Goal: Task Accomplishment & Management: Use online tool/utility

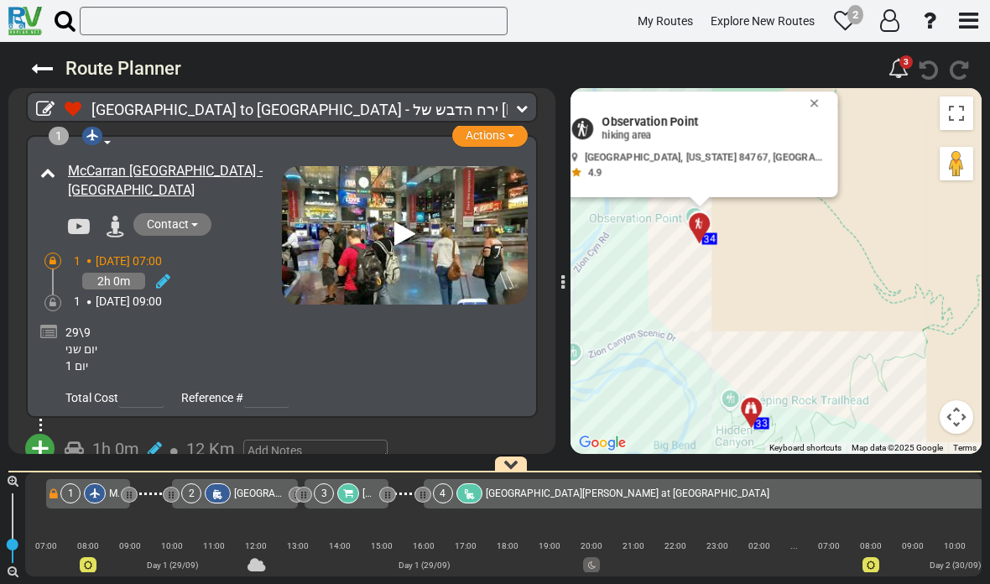
scroll to position [0, 7705]
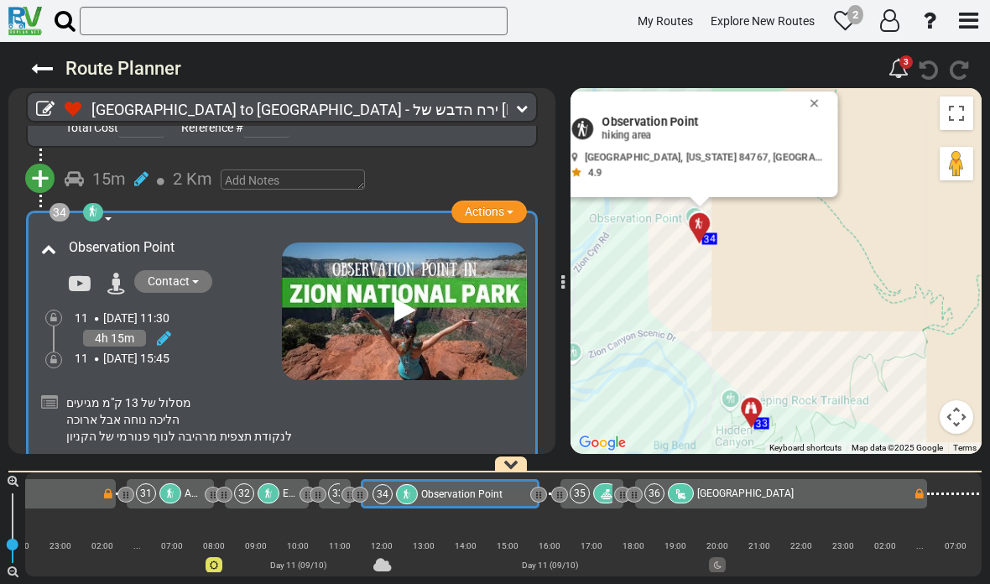
click at [808, 105] on button "Close" at bounding box center [818, 102] width 20 height 23
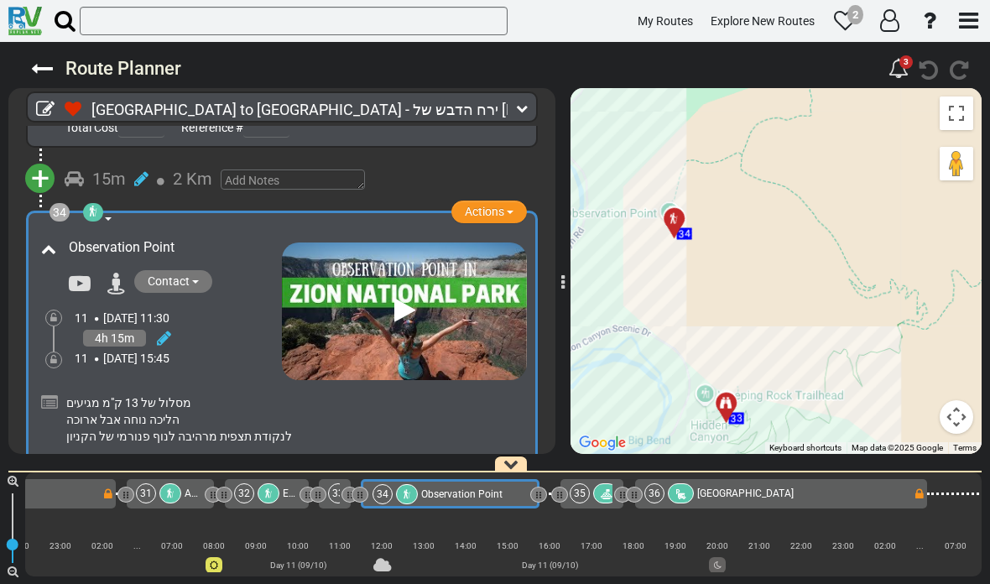
click at [952, 111] on button "Toggle fullscreen view" at bounding box center [957, 113] width 34 height 34
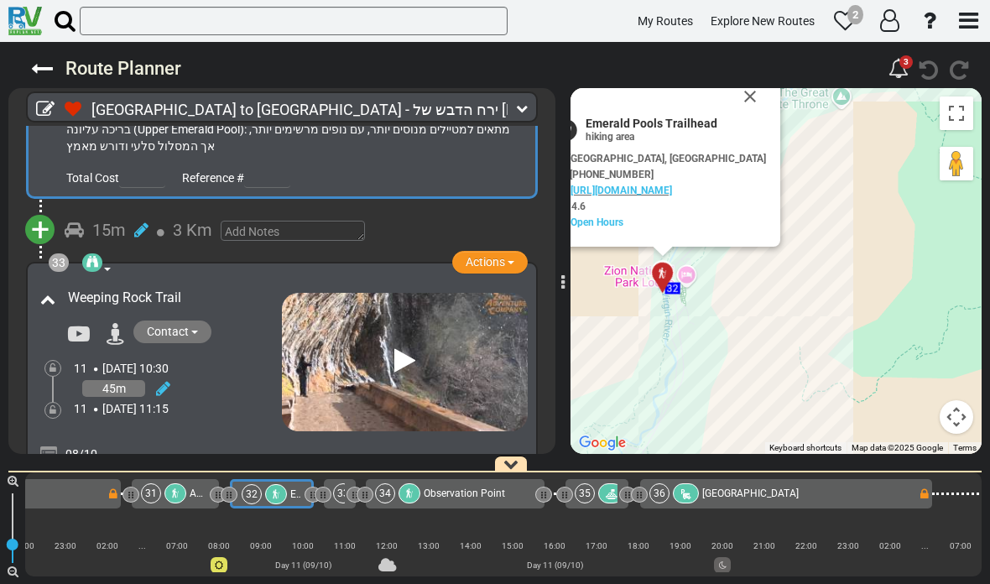
scroll to position [0, 7568]
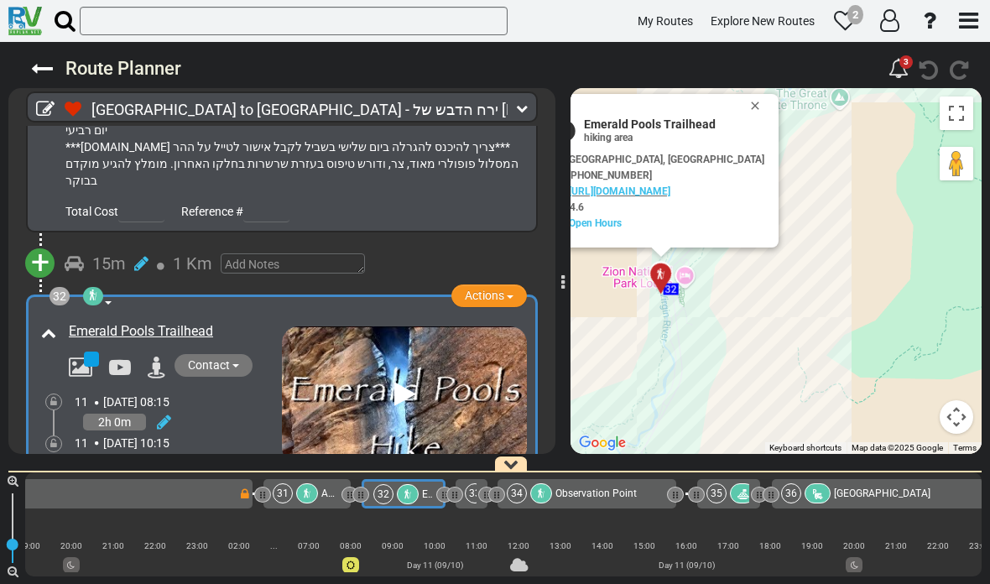
click at [118, 241] on div "+ Add Atraction Add Campground 15m 1 Km" at bounding box center [282, 264] width 507 height 46
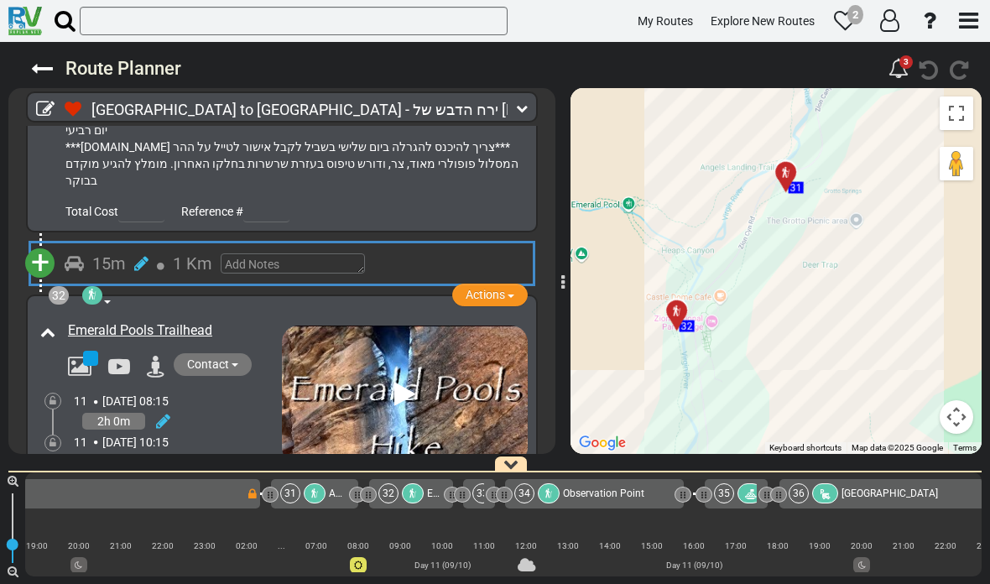
scroll to position [0, 7558]
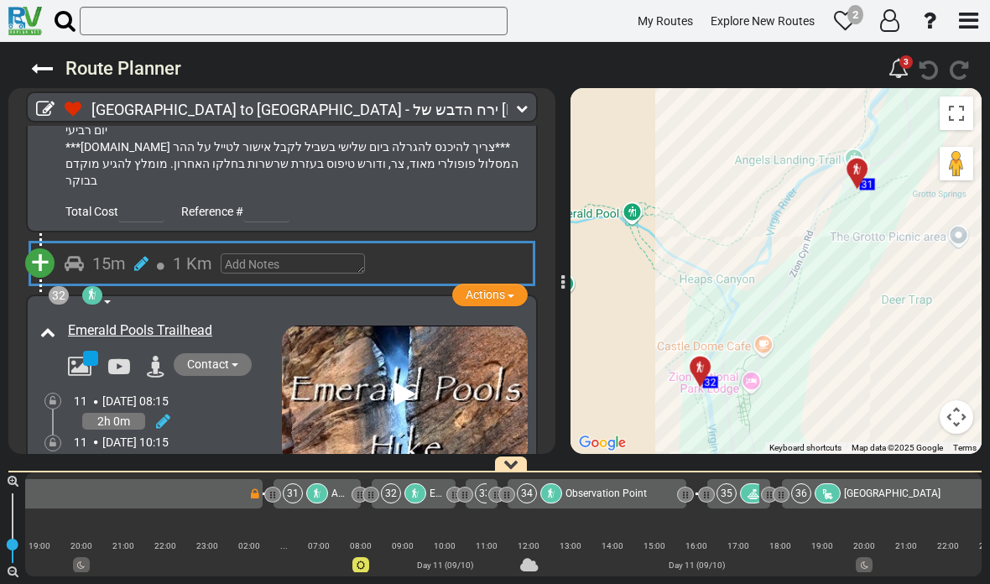
click at [41, 243] on span "+" at bounding box center [40, 262] width 18 height 39
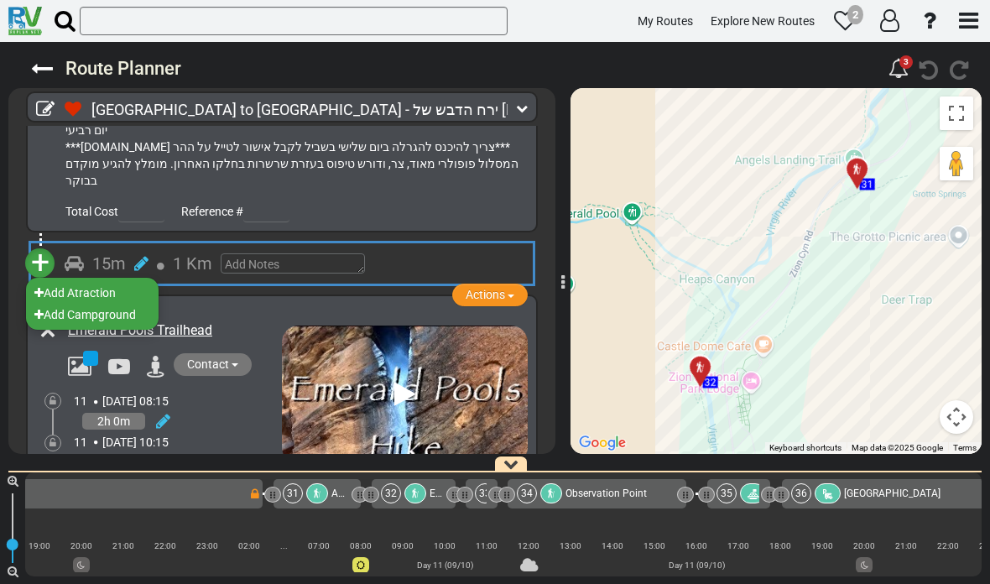
click at [91, 282] on li "Add Atraction" at bounding box center [92, 293] width 133 height 22
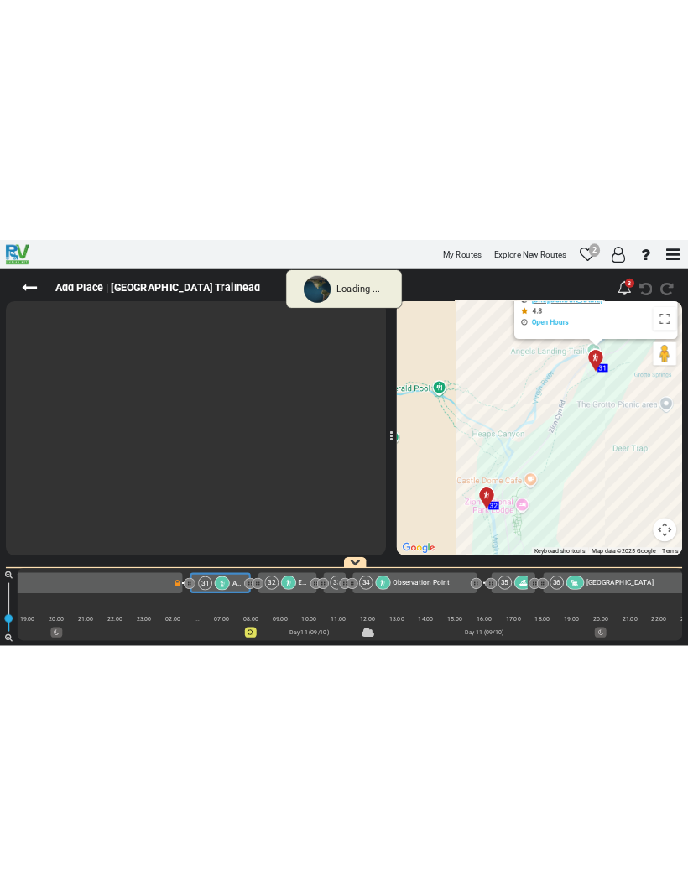
scroll to position [0, 7470]
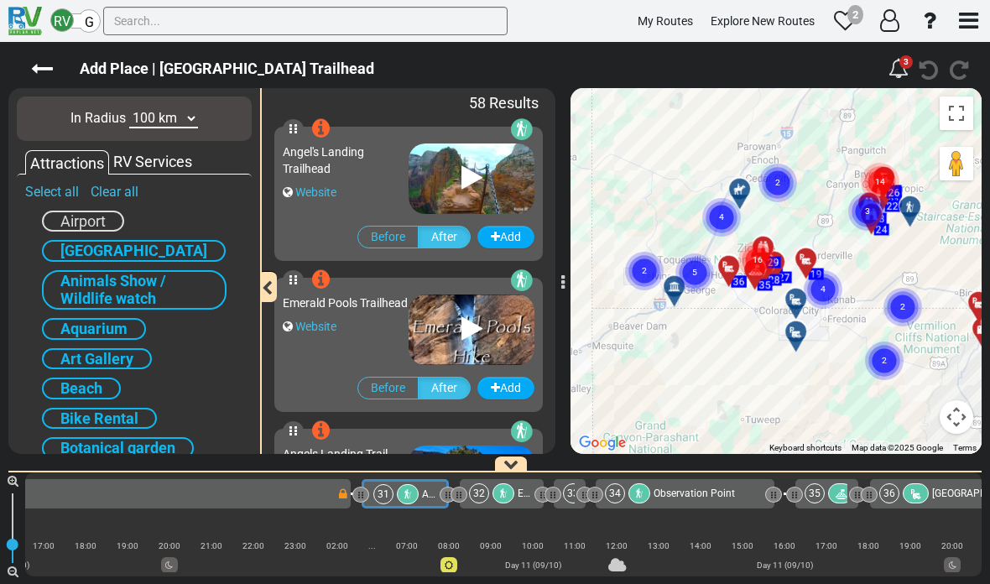
click at [160, 120] on select "10 km 50 km 100 km 250 km 500 km 1000 km" at bounding box center [163, 118] width 69 height 19
select select "number:10"
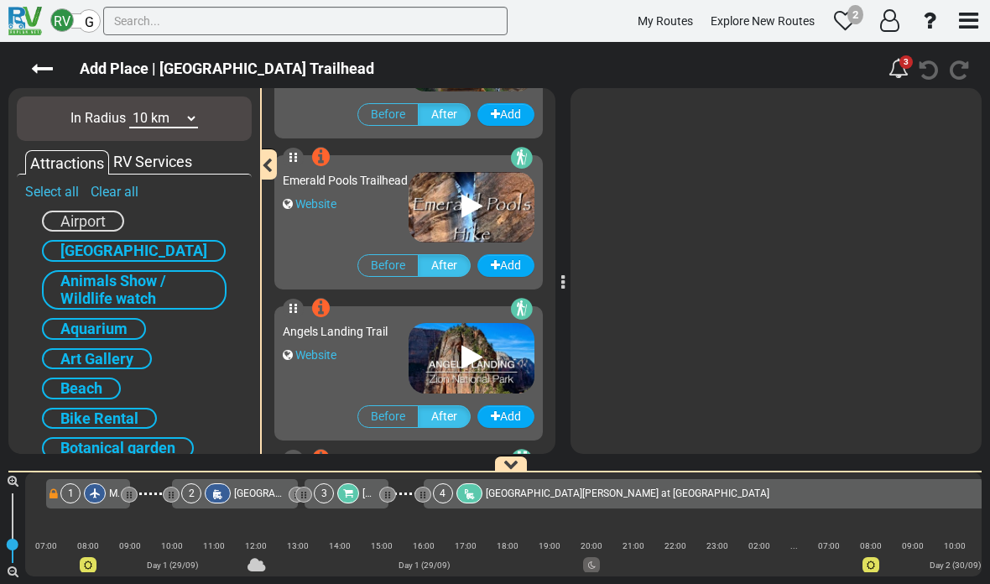
scroll to position [122, 0]
click at [387, 213] on div "Website" at bounding box center [346, 204] width 126 height 17
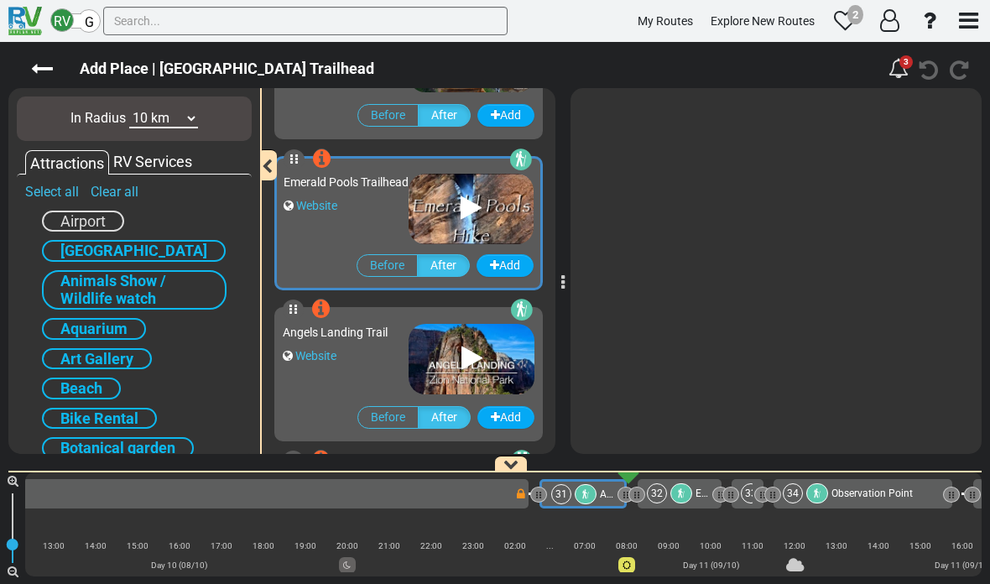
scroll to position [0, 7558]
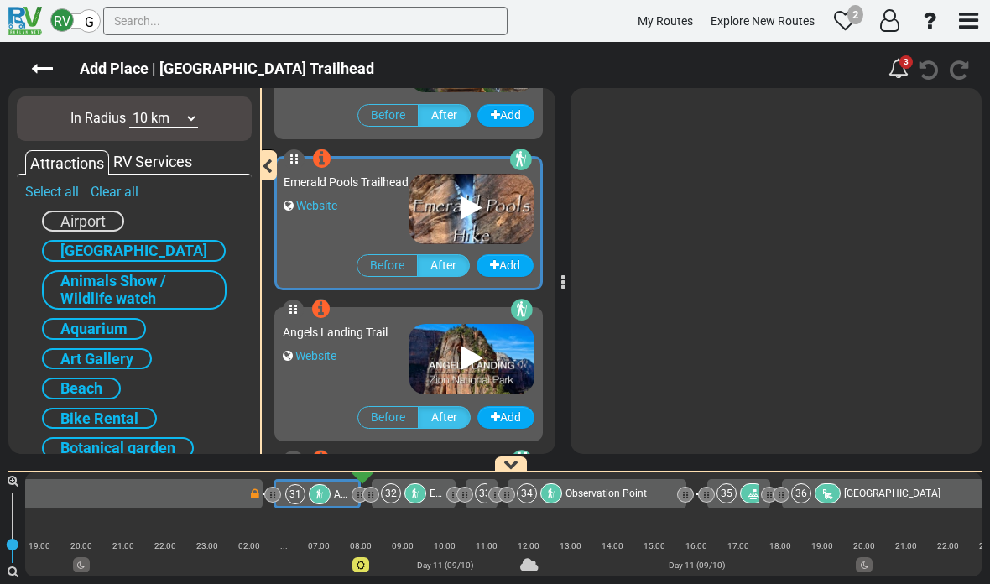
click at [473, 206] on icon at bounding box center [471, 208] width 21 height 27
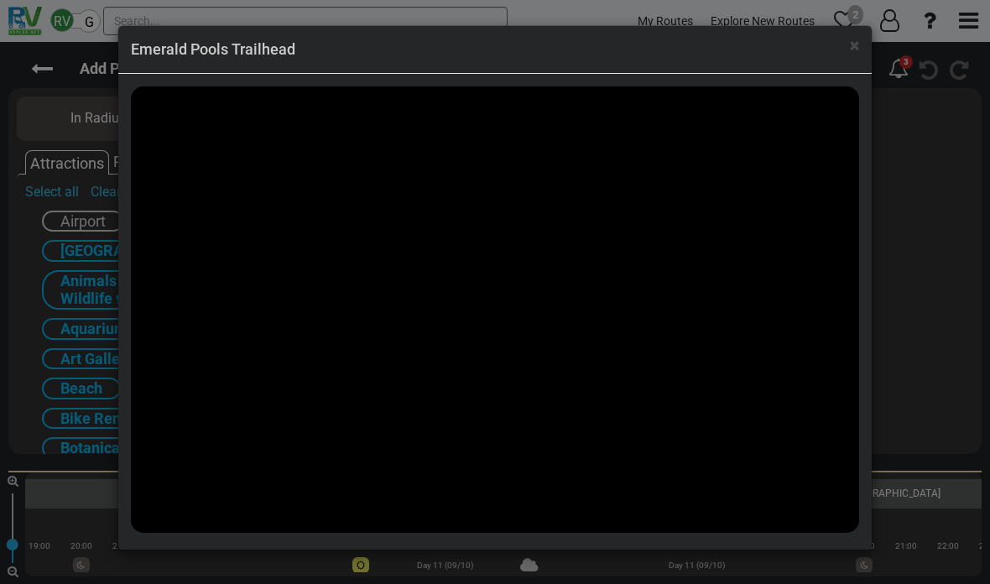
click at [857, 49] on span "×" at bounding box center [854, 45] width 9 height 20
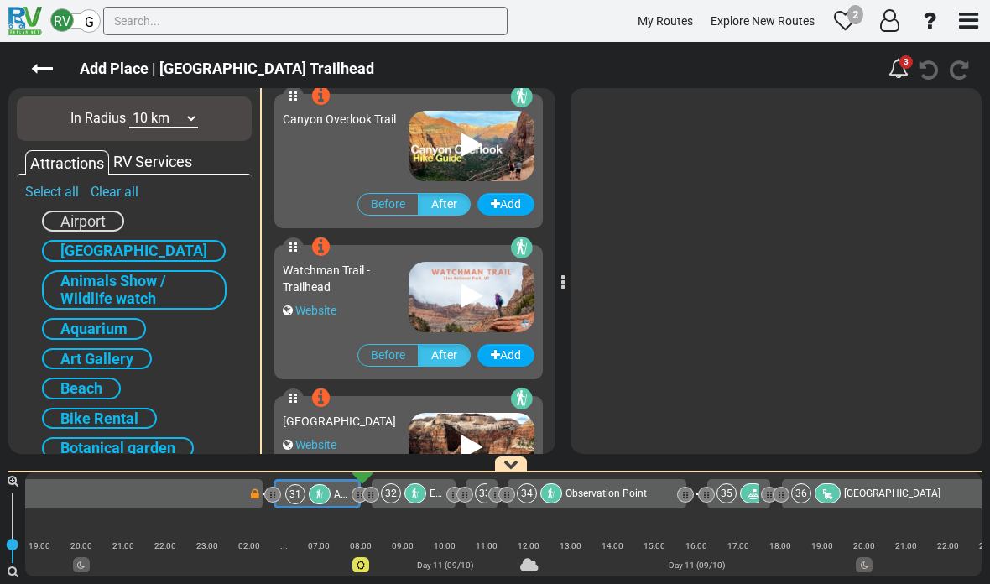
scroll to position [914, 0]
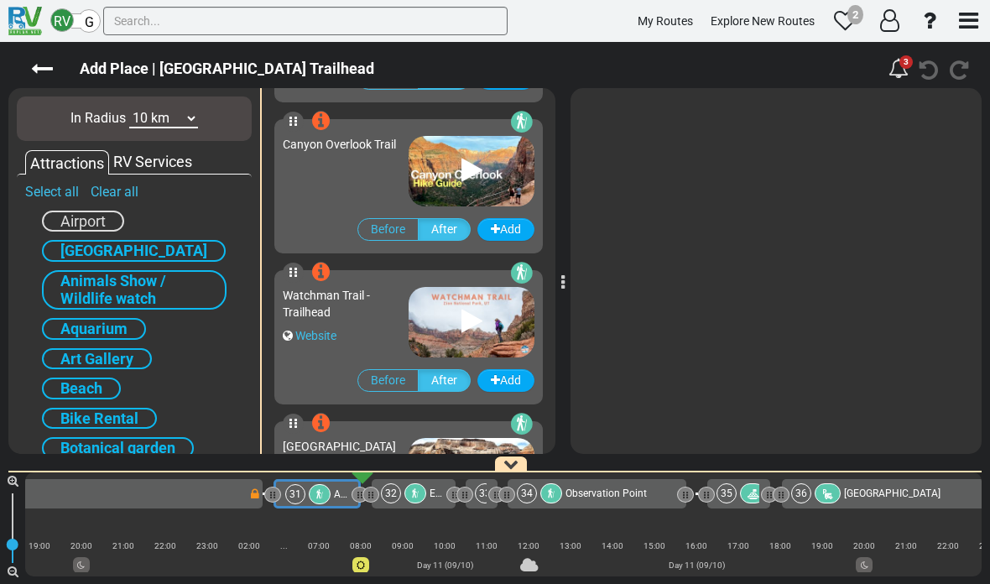
click at [447, 175] on img at bounding box center [472, 171] width 126 height 70
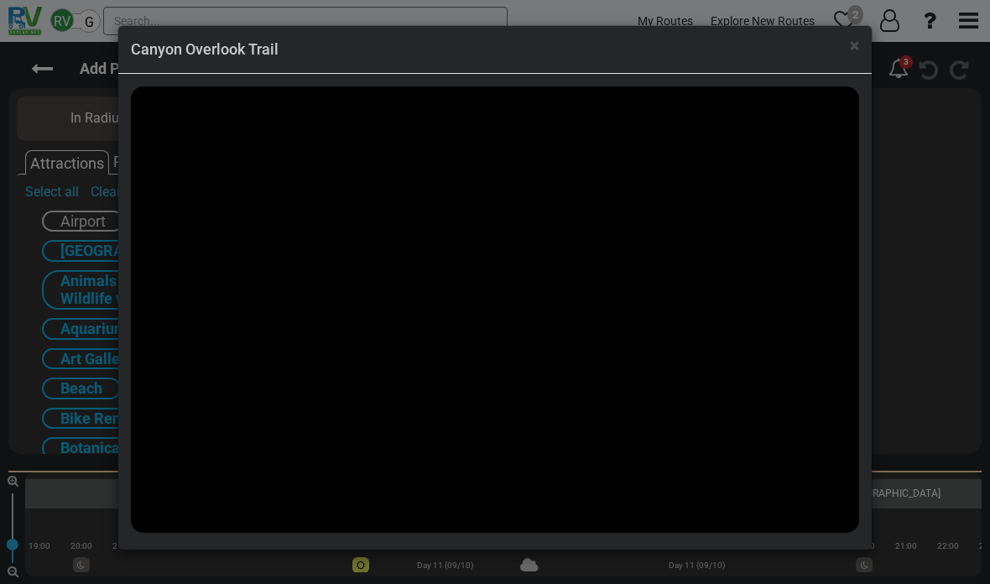
click at [940, 546] on div "× Canyon Overlook Trail" at bounding box center [495, 292] width 990 height 584
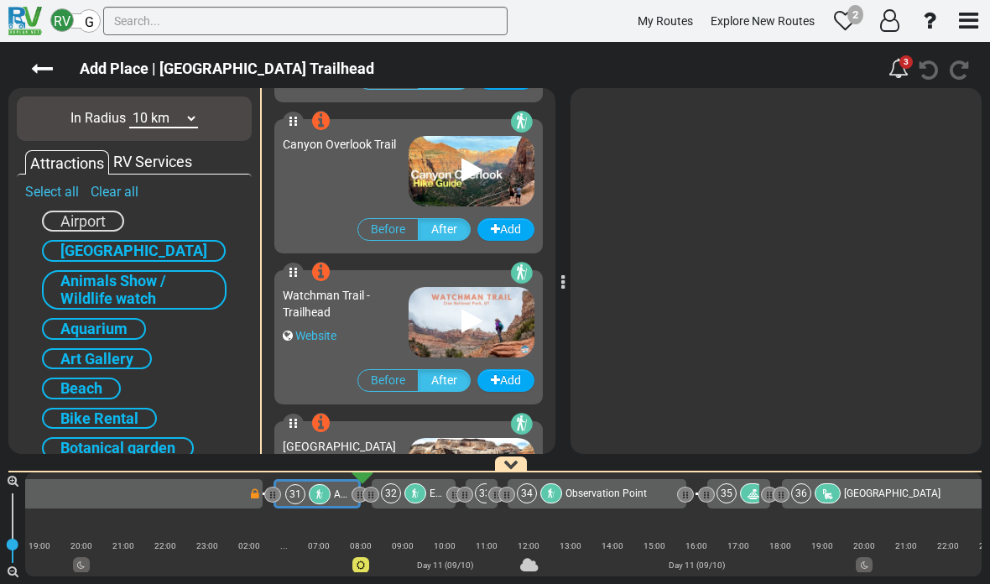
click at [467, 190] on img at bounding box center [472, 171] width 126 height 70
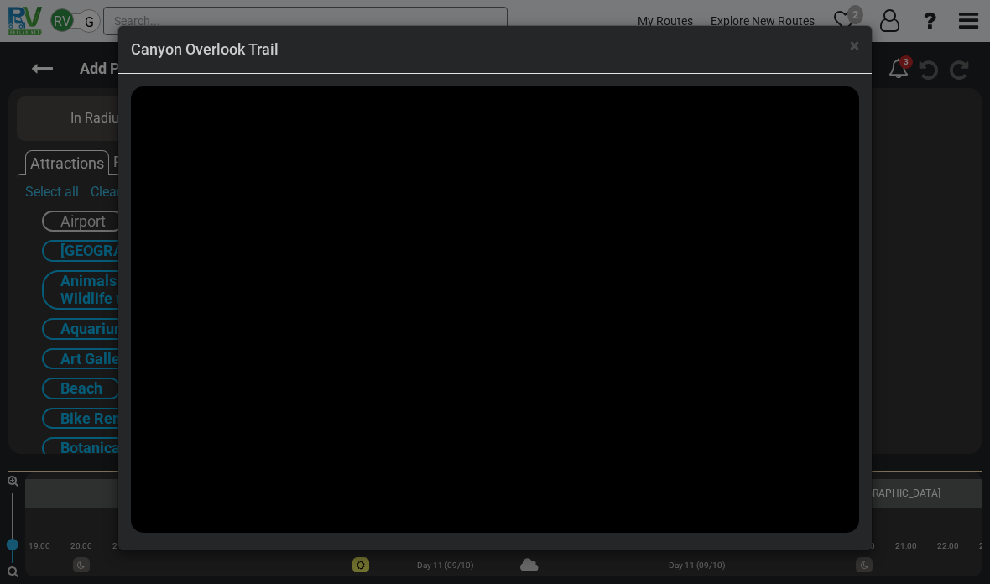
click at [857, 49] on span "×" at bounding box center [854, 45] width 9 height 20
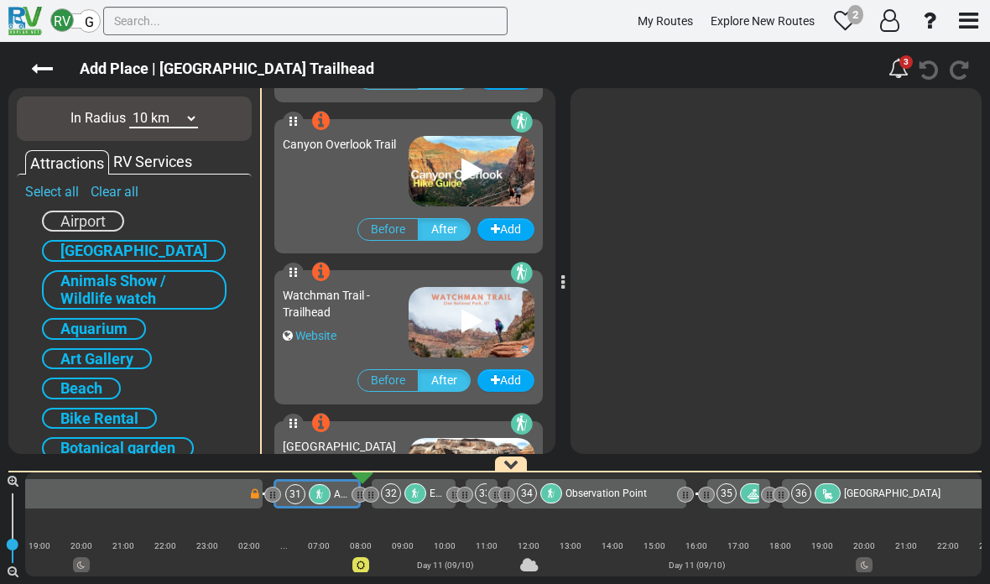
click at [489, 331] on img at bounding box center [472, 322] width 126 height 70
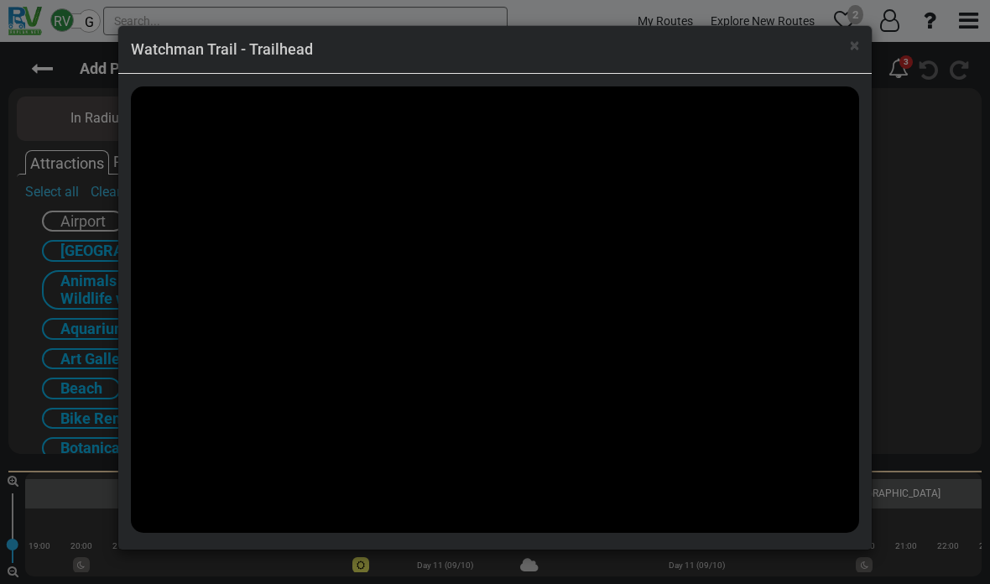
click at [852, 47] on span "×" at bounding box center [854, 45] width 9 height 20
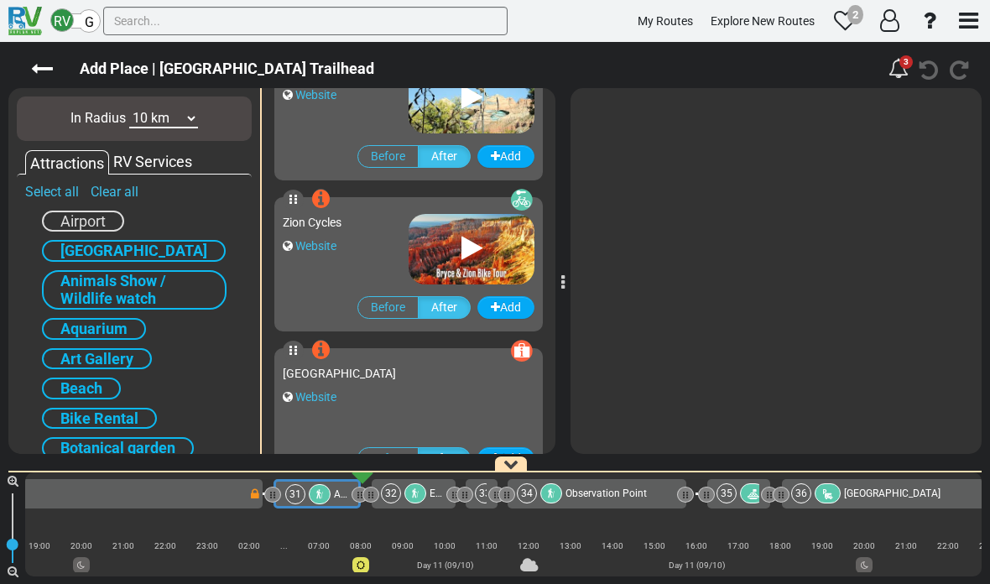
scroll to position [1618, 0]
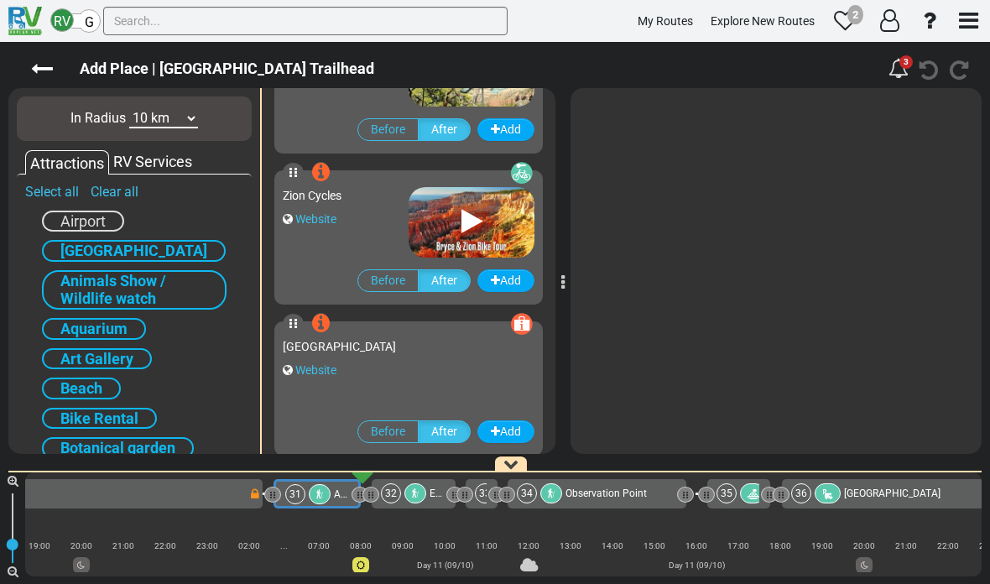
click at [465, 209] on icon at bounding box center [471, 221] width 21 height 27
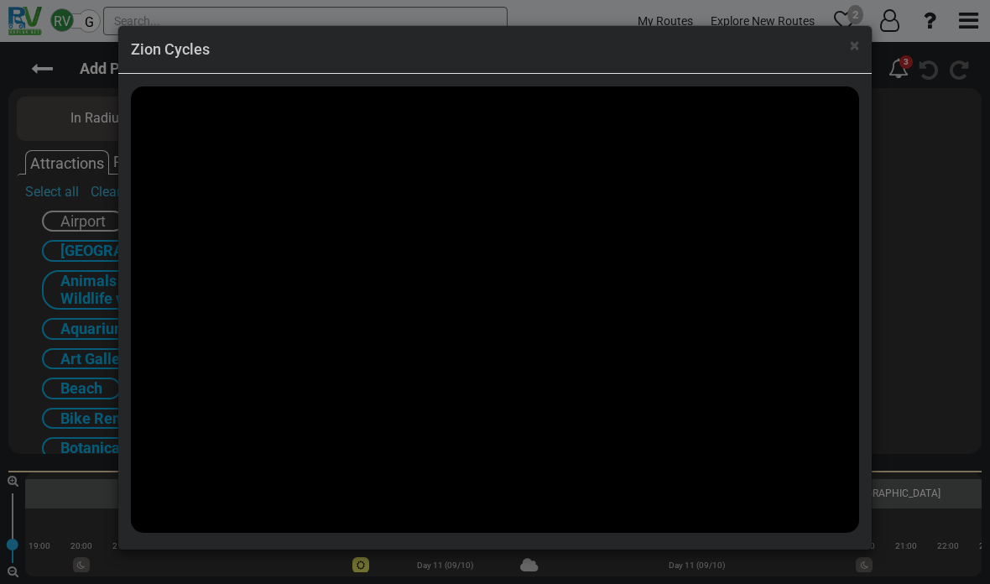
click at [852, 50] on span "×" at bounding box center [854, 45] width 9 height 20
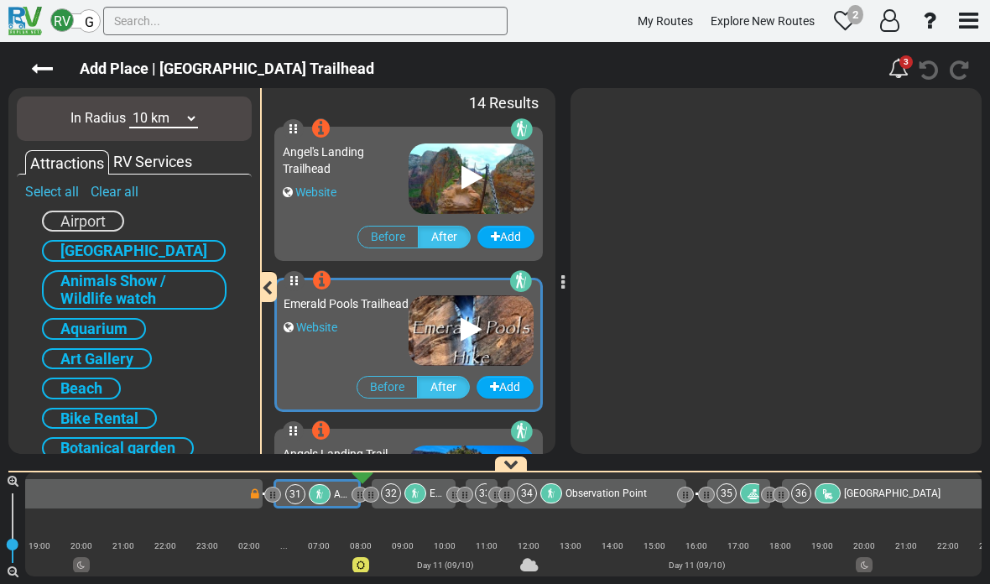
scroll to position [0, 0]
click at [48, 62] on icon at bounding box center [42, 69] width 22 height 22
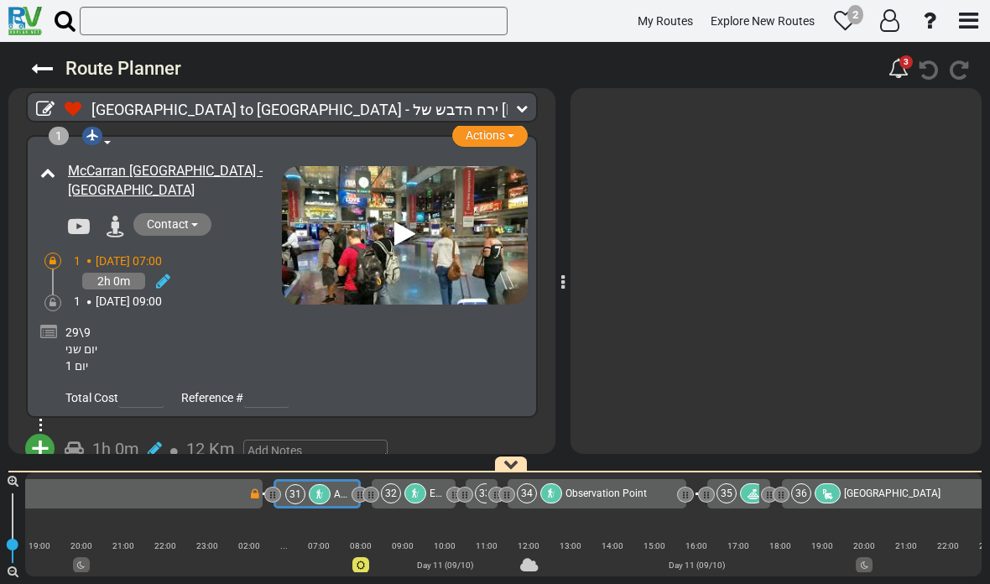
click at [715, 255] on div at bounding box center [776, 271] width 411 height 366
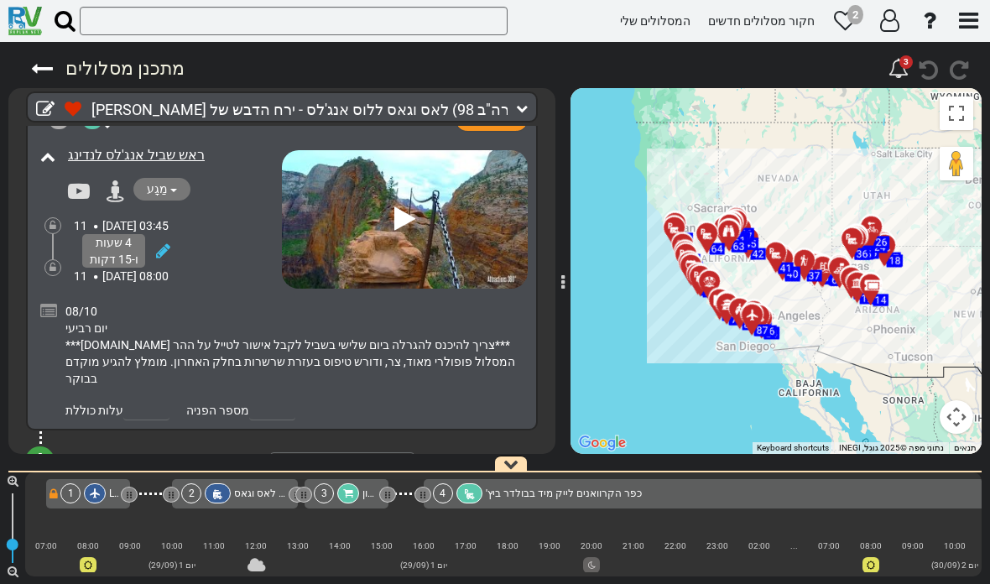
scroll to position [11746, 0]
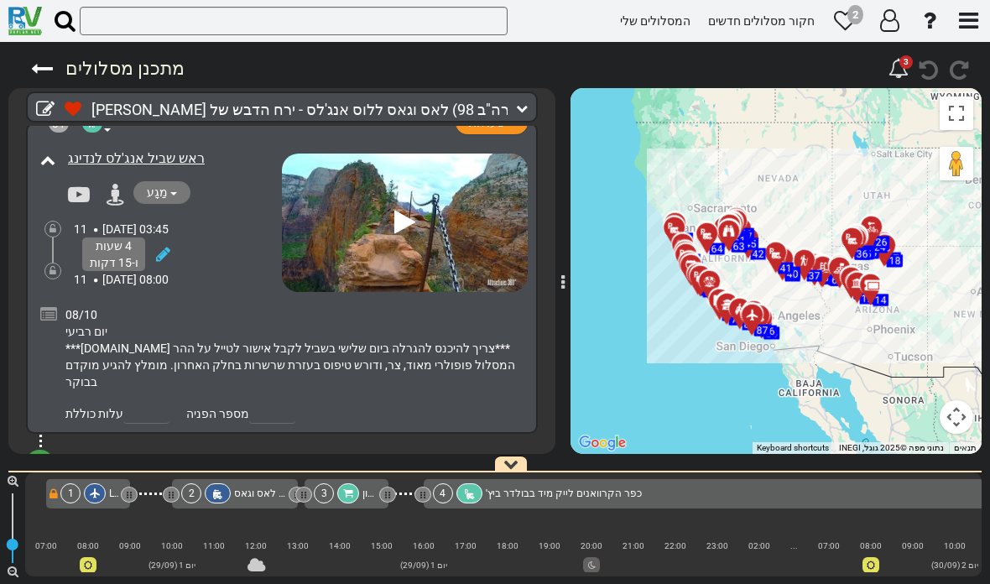
click at [120, 455] on font "15 דקות" at bounding box center [121, 465] width 59 height 20
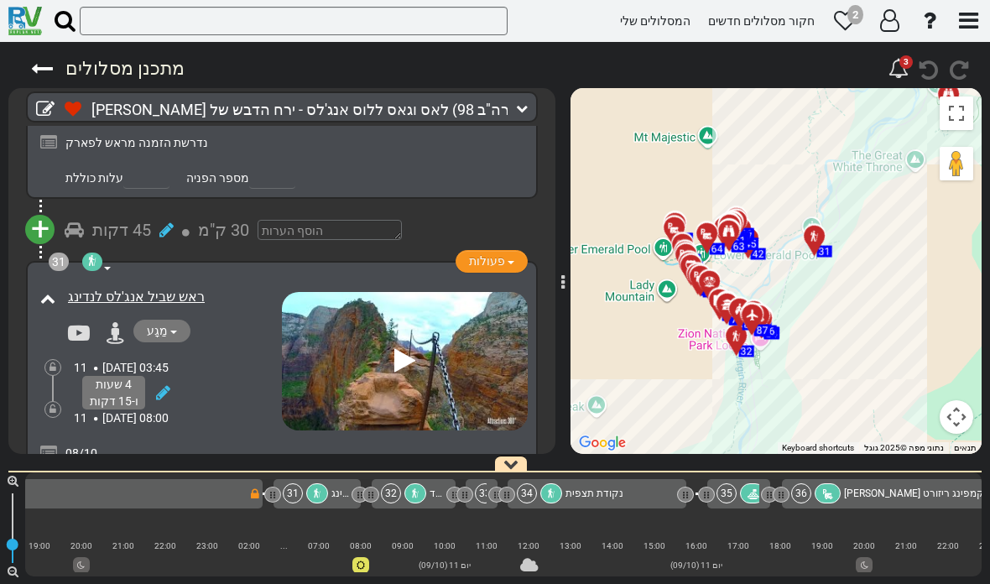
scroll to position [11608, 0]
